Goal: Transaction & Acquisition: Subscribe to service/newsletter

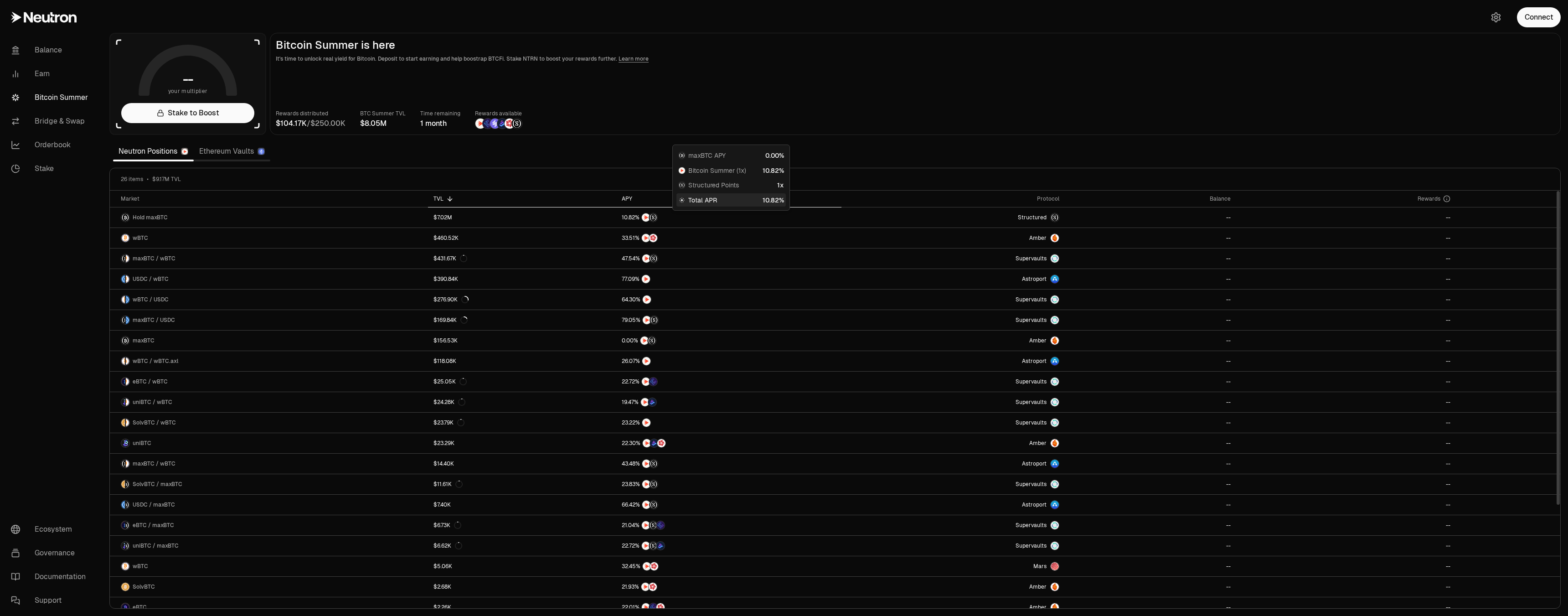
click at [626, 199] on div "APY" at bounding box center [729, 199] width 214 height 7
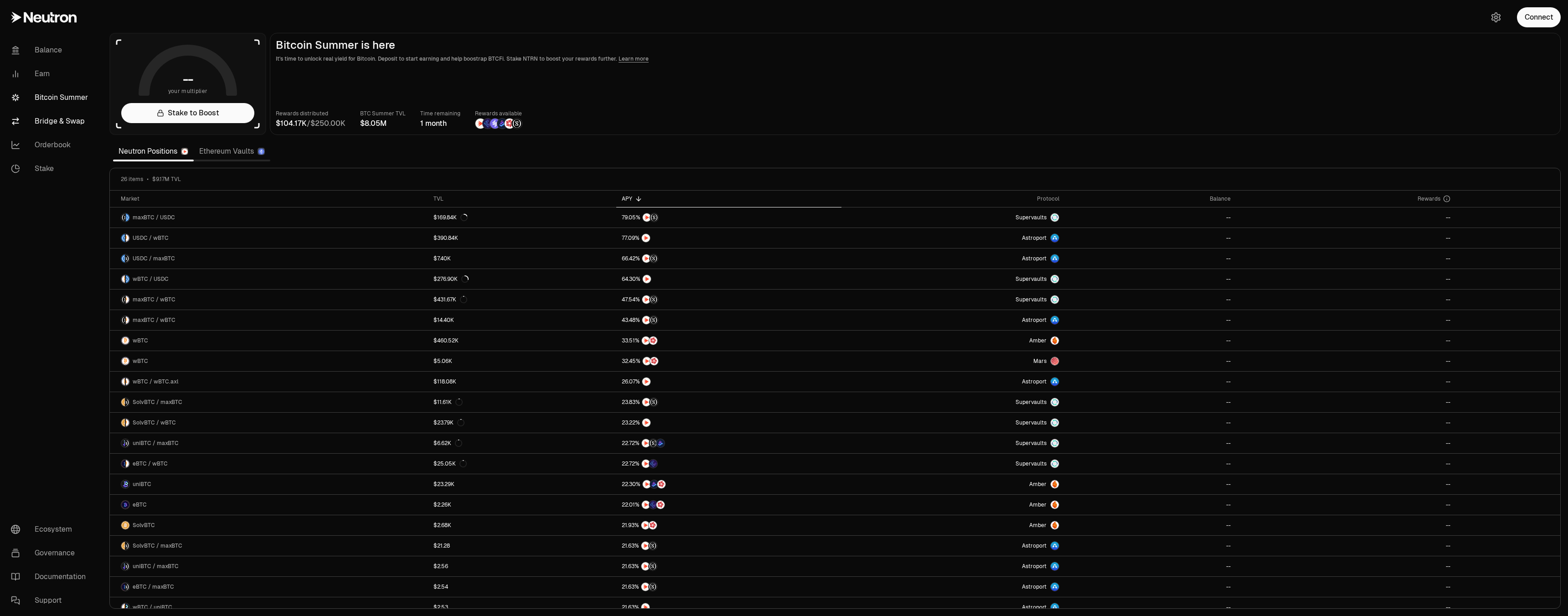
click at [51, 128] on link "Bridge & Swap" at bounding box center [51, 121] width 95 height 24
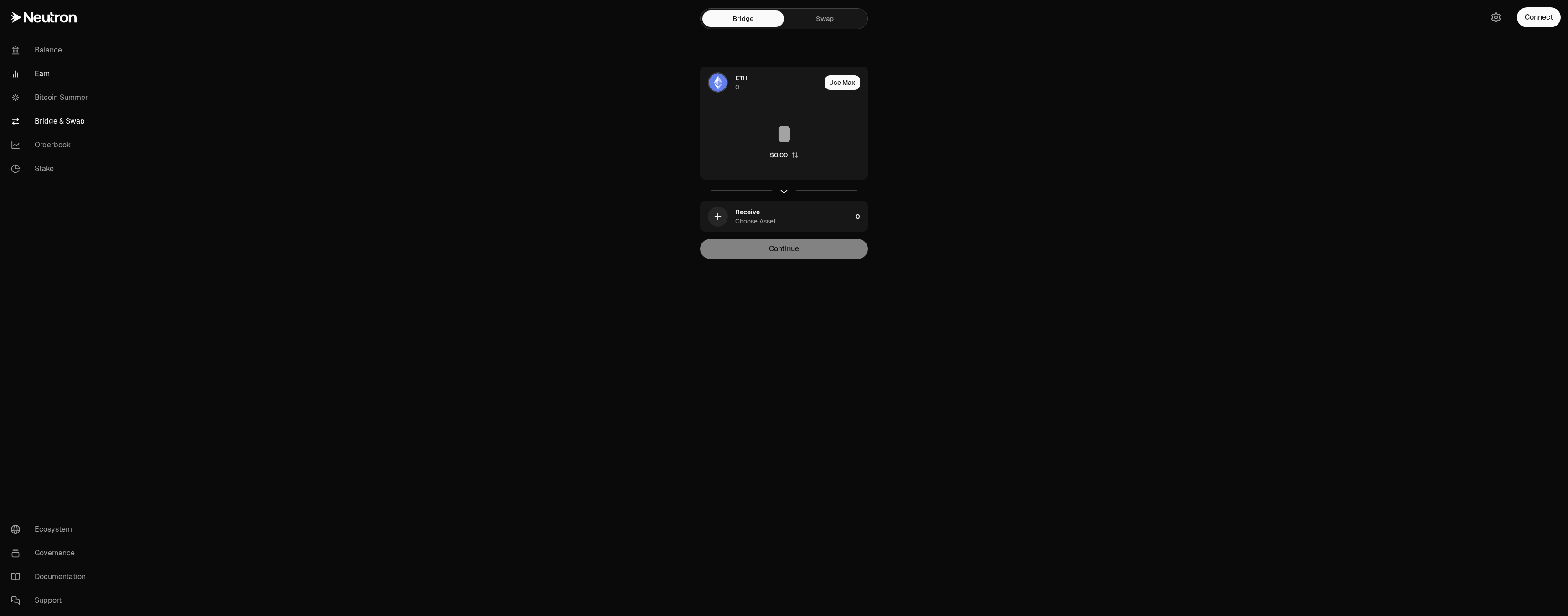
click at [53, 66] on link "Earn" at bounding box center [51, 74] width 95 height 24
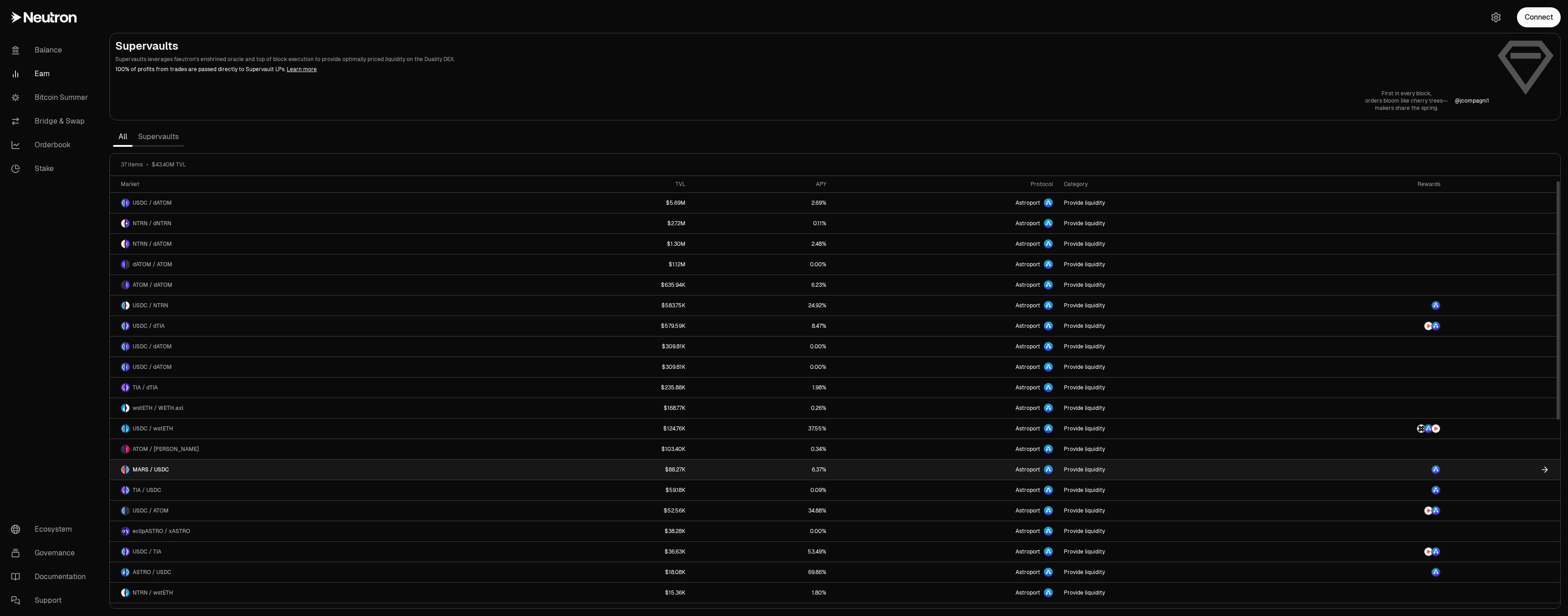
scroll to position [343, 0]
